Goal: Find specific page/section: Find specific page/section

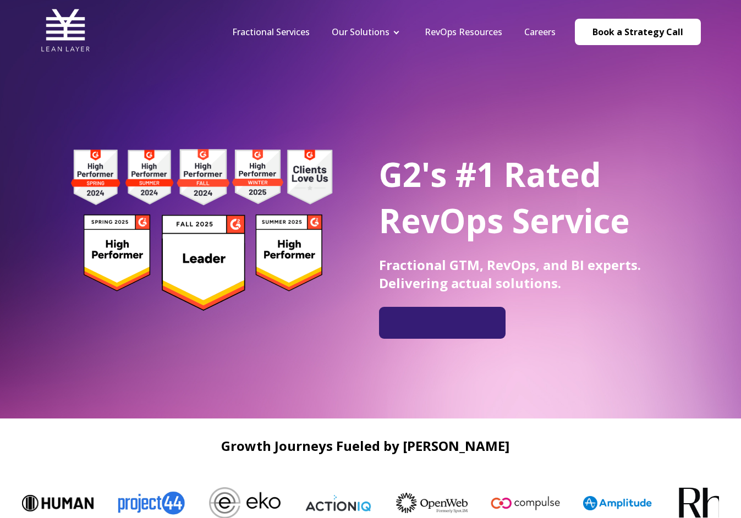
click at [545, 26] on li "Careers" at bounding box center [540, 32] width 53 height 12
click at [543, 31] on link "Careers" at bounding box center [540, 32] width 31 height 12
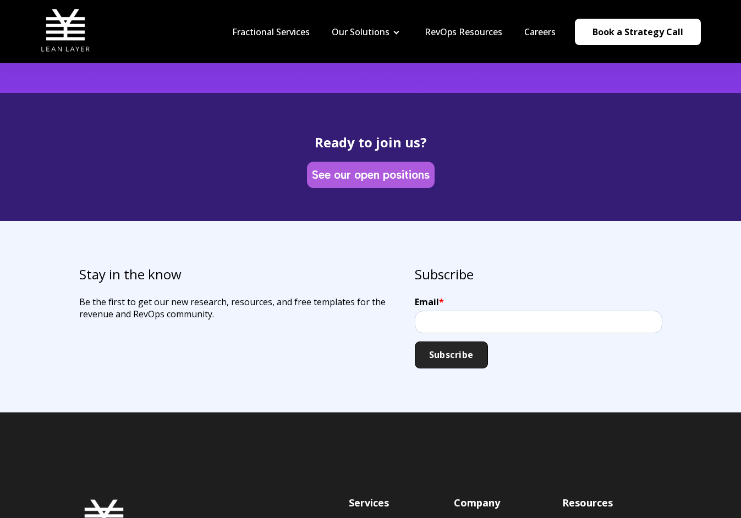
scroll to position [3207, 0]
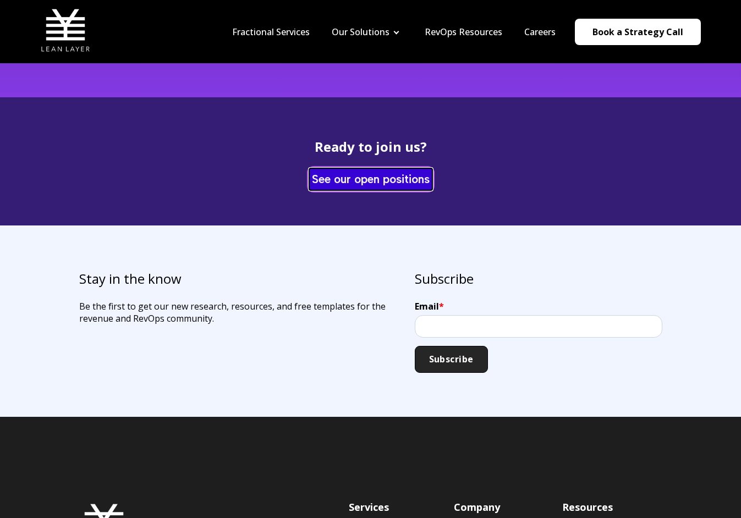
click at [358, 168] on link "See our open positions" at bounding box center [370, 178] width 123 height 21
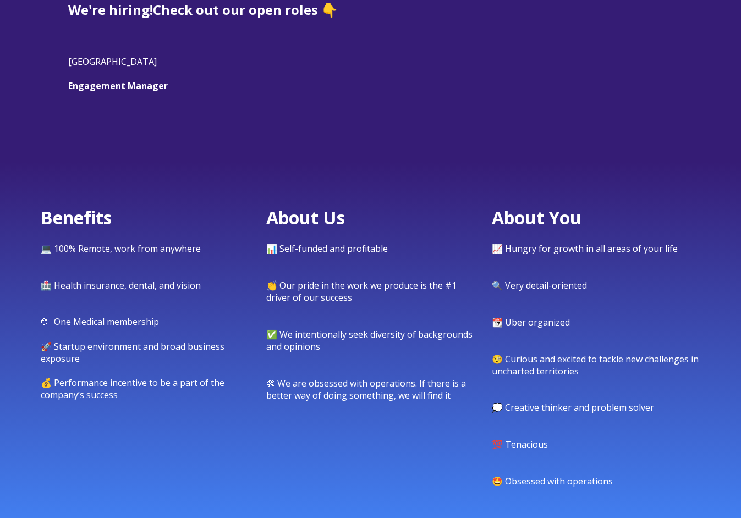
scroll to position [354, 0]
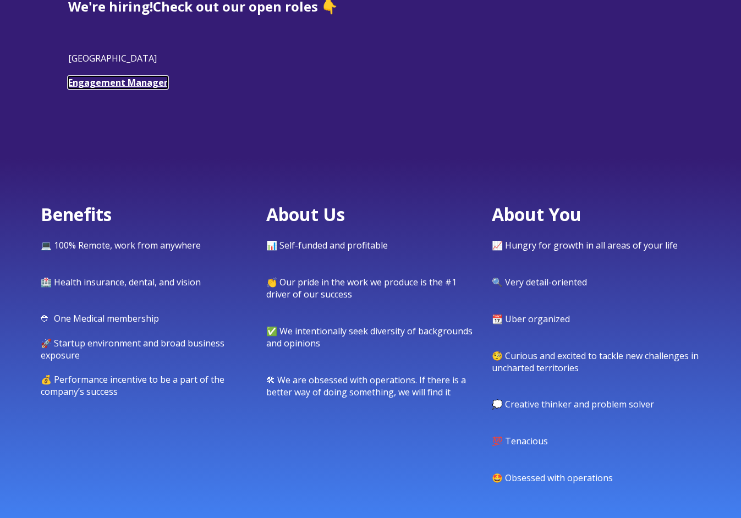
click at [129, 81] on link "Engagement Manager" at bounding box center [118, 83] width 100 height 12
